Goal: Transaction & Acquisition: Purchase product/service

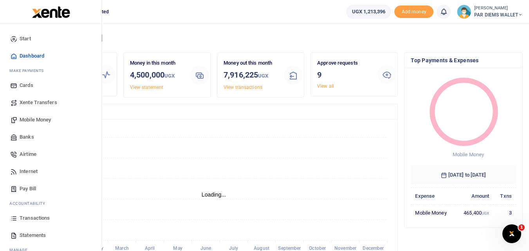
click at [31, 118] on span "Mobile Money" at bounding box center [35, 120] width 31 height 8
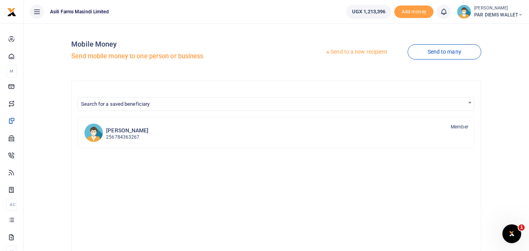
click at [356, 53] on link "Send to a new recipient" at bounding box center [356, 52] width 102 height 14
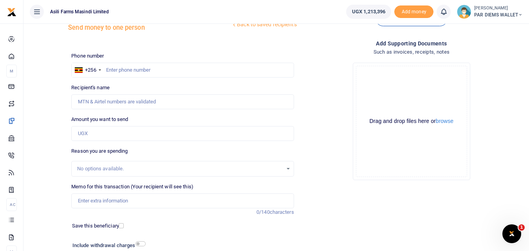
scroll to position [30, 0]
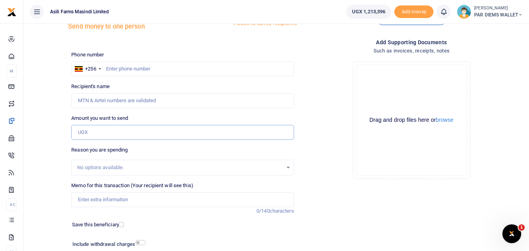
click at [91, 128] on input "Amount you want to send" at bounding box center [182, 132] width 222 height 15
paste input "0780629175"
type input "0780629175"
click at [125, 74] on input "text" at bounding box center [182, 68] width 222 height 15
type input "780629175"
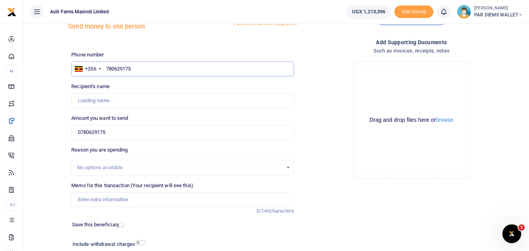
type input "Asea Fred"
type input "780629175"
click at [98, 201] on input "Memo for this transaction (Your recipient will see this)" at bounding box center [182, 199] width 222 height 15
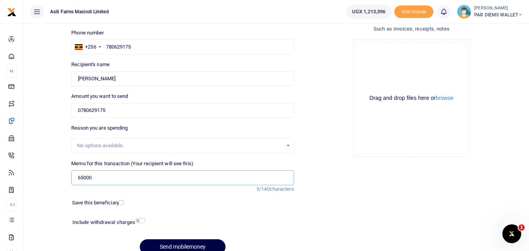
scroll to position [56, 0]
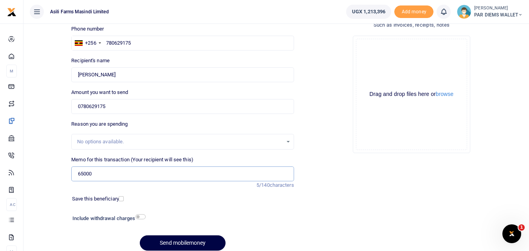
type input "65000"
click at [137, 106] on input "0780629175" at bounding box center [182, 106] width 222 height 15
type input "0"
type input "65,000"
click at [103, 172] on input "65000" at bounding box center [182, 173] width 222 height 15
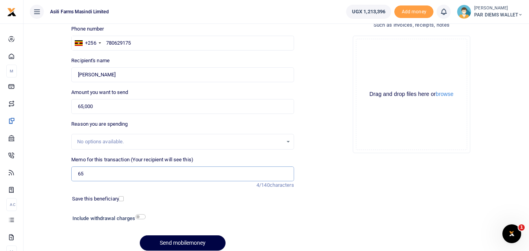
type input "6"
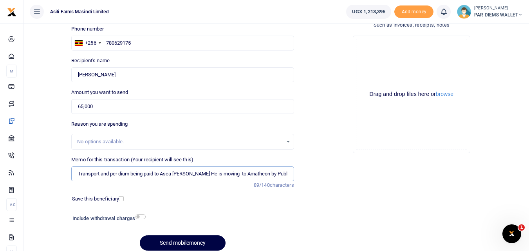
type input "Transport and per dium being paid to Asea Fred He is moving to Amatheon by Publ…"
click at [384, 48] on div "Drag and drop files here or browse Powered by Uppy" at bounding box center [411, 94] width 111 height 111
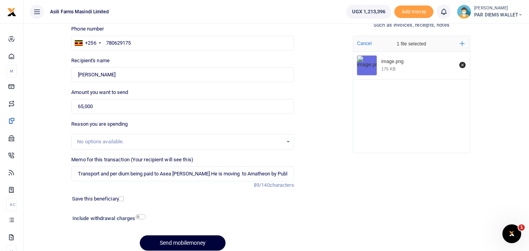
click at [181, 241] on button "Send mobilemoney" at bounding box center [183, 242] width 86 height 15
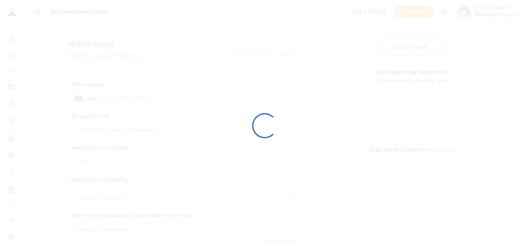
scroll to position [56, 0]
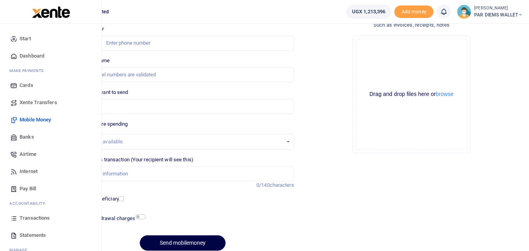
click at [13, 218] on icon at bounding box center [13, 218] width 7 height 7
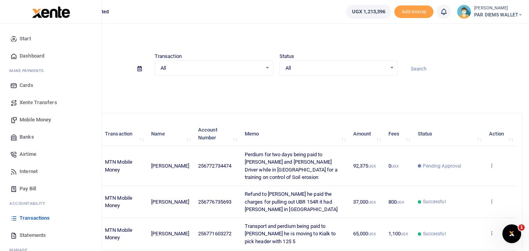
click at [29, 117] on span "Mobile Money" at bounding box center [35, 120] width 31 height 8
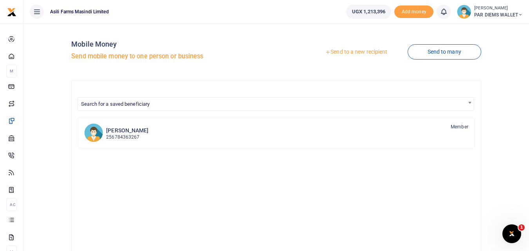
click at [352, 48] on link "Send to a new recipient" at bounding box center [356, 52] width 102 height 14
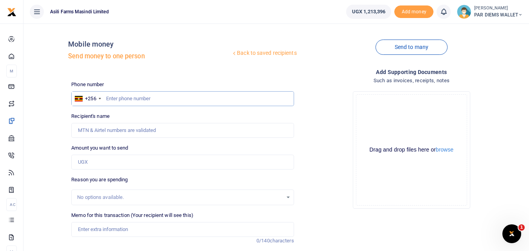
click at [113, 99] on input "text" at bounding box center [182, 98] width 222 height 15
type input "771019673"
type input "Raymond Kibuka"
type input "771019673"
click at [96, 160] on input "Amount you want to send" at bounding box center [182, 162] width 222 height 15
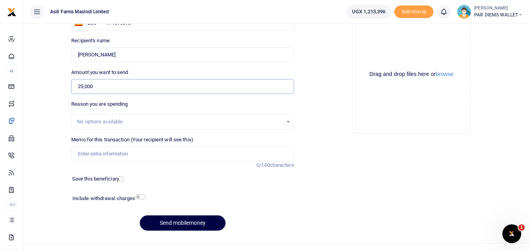
scroll to position [76, 0]
type input "25,000"
click at [87, 153] on input "Memo for this transaction (Your recipient will see this)" at bounding box center [182, 153] width 222 height 15
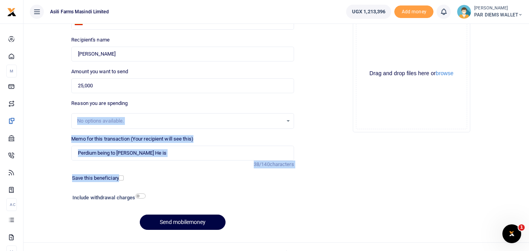
drag, startPoint x: 125, startPoint y: 174, endPoint x: 135, endPoint y: 94, distance: 80.5
click at [135, 94] on div "Phone number +256 Uganda +256 771019673 Phone is required. Recipient's name Fou…" at bounding box center [182, 120] width 229 height 232
click at [176, 158] on input "Perdium being to Raymond Driver He is" at bounding box center [182, 153] width 222 height 15
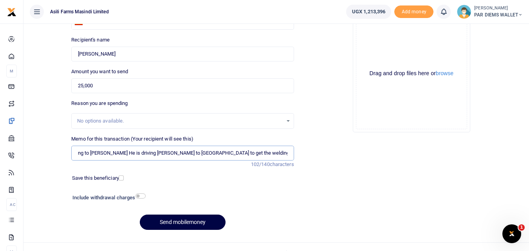
scroll to position [0, 27]
type input "Perdium being to [PERSON_NAME] He is driving [PERSON_NAME] to [GEOGRAPHIC_DATA]…"
click at [374, 44] on div "Drag and drop files here or browse Powered by Uppy" at bounding box center [411, 73] width 111 height 111
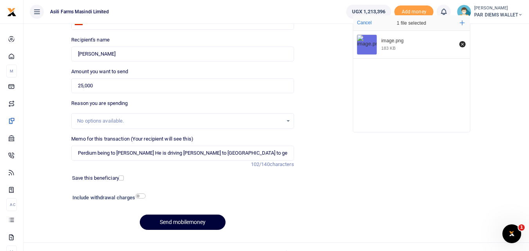
click at [184, 223] on button "Send mobilemoney" at bounding box center [183, 222] width 86 height 15
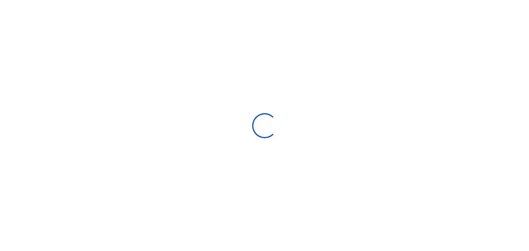
scroll to position [76, 0]
select select
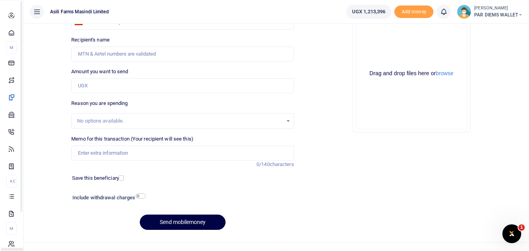
scroll to position [0, 0]
click at [13, 200] on icon at bounding box center [11, 196] width 7 height 7
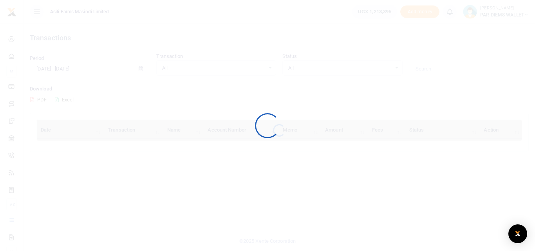
click at [13, 220] on div at bounding box center [267, 125] width 535 height 251
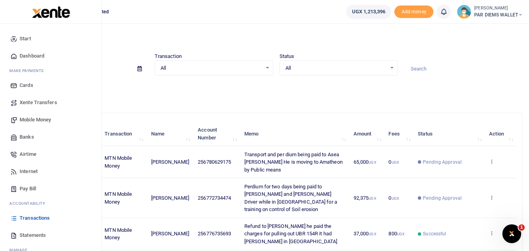
click at [32, 119] on span "Mobile Money" at bounding box center [35, 120] width 31 height 8
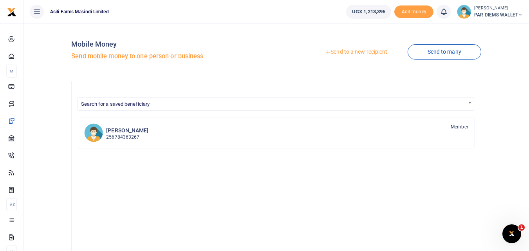
click at [347, 51] on link "Send to a new recipient" at bounding box center [356, 52] width 102 height 14
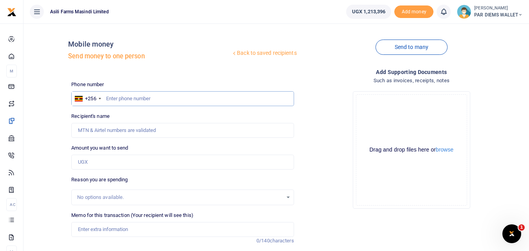
click at [123, 97] on input "text" at bounding box center [182, 98] width 222 height 15
type input "774760715"
type input "Abdul Ganafa"
type input "774760715"
click at [104, 164] on input "Amount you want to send" at bounding box center [182, 162] width 222 height 15
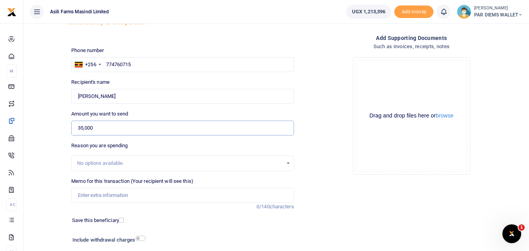
scroll to position [36, 0]
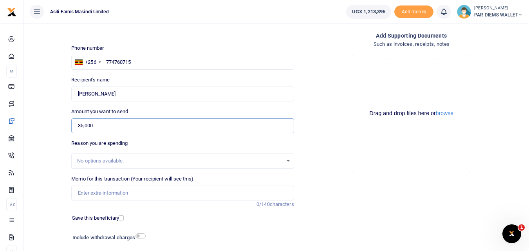
type input "35,000"
click at [117, 192] on input "Memo for this transaction (Your recipient will see this)" at bounding box center [182, 193] width 222 height 15
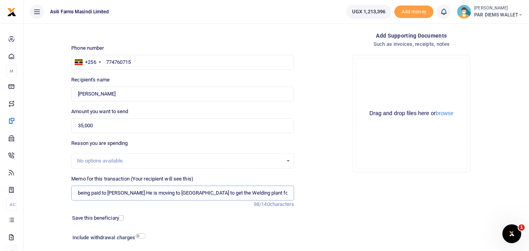
scroll to position [0, 21]
type input "Perdium being paid to Abdual Ganafa He is moving to Kamapal to get the Welding …"
click at [412, 76] on div "Drag and drop files here or browse Powered by Uppy" at bounding box center [411, 113] width 111 height 111
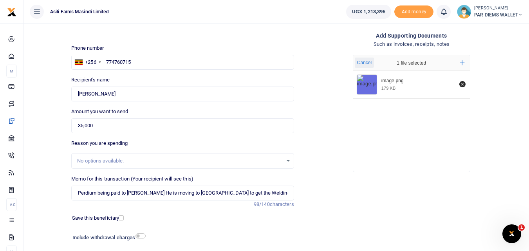
scroll to position [88, 0]
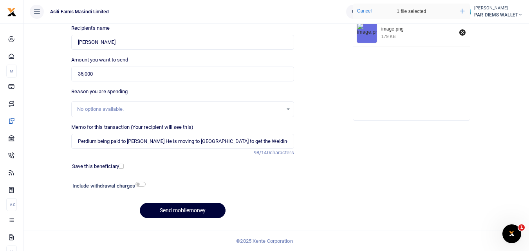
click at [186, 206] on button "Send mobilemoney" at bounding box center [183, 210] width 86 height 15
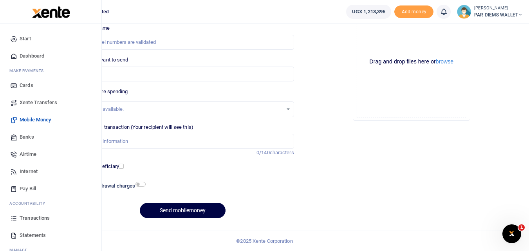
click at [12, 220] on icon at bounding box center [13, 218] width 7 height 7
